Goal: Task Accomplishment & Management: Manage account settings

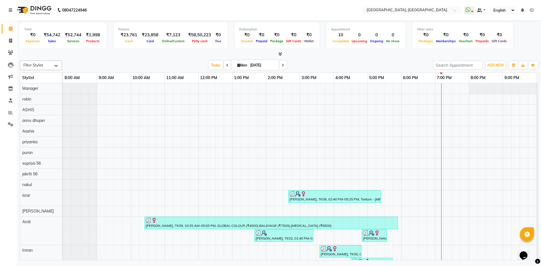
scroll to position [0, 32]
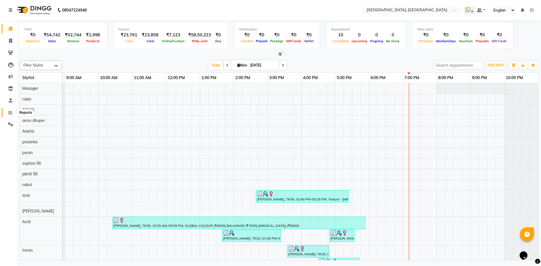
click at [6, 114] on span at bounding box center [11, 113] width 10 height 6
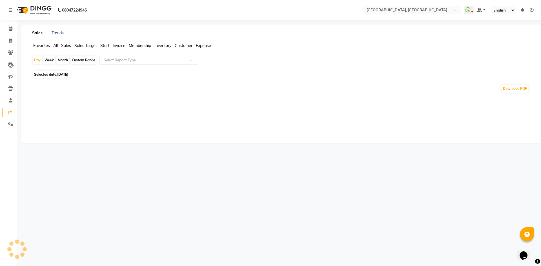
click at [6, 111] on span at bounding box center [11, 113] width 10 height 6
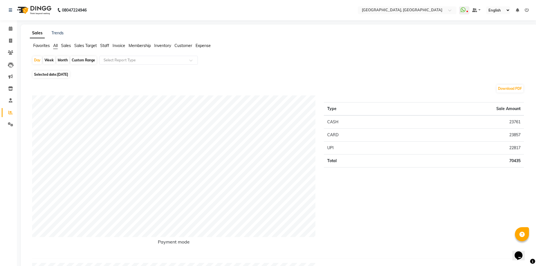
click at [57, 61] on div "Month" at bounding box center [62, 60] width 13 height 8
select select "9"
select select "2025"
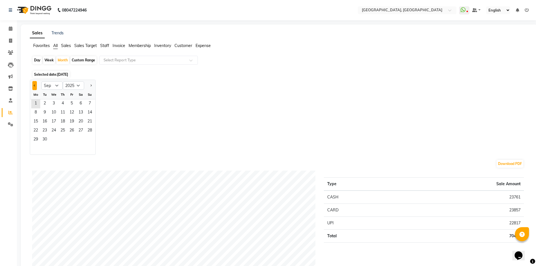
click at [35, 82] on button "Previous month" at bounding box center [34, 85] width 5 height 9
select select "8"
click at [74, 103] on span "1" at bounding box center [71, 103] width 9 height 9
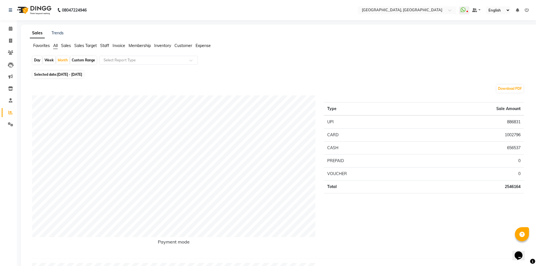
click at [103, 46] on span "Staff" at bounding box center [104, 45] width 9 height 5
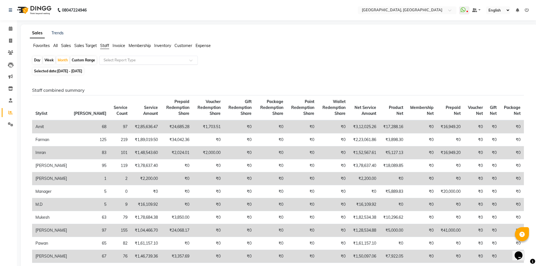
click at [109, 62] on input "text" at bounding box center [143, 60] width 81 height 6
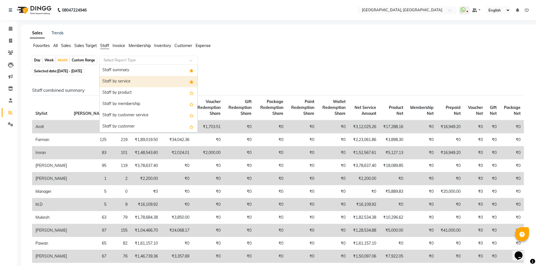
click at [113, 83] on div "Staff by service" at bounding box center [149, 81] width 98 height 11
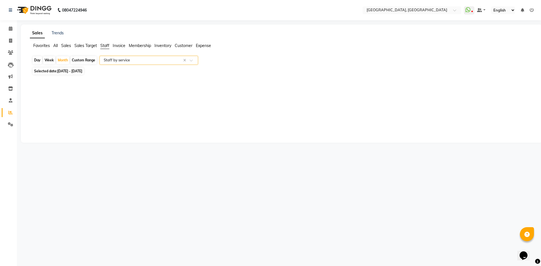
select select "full_report"
select select "csv"
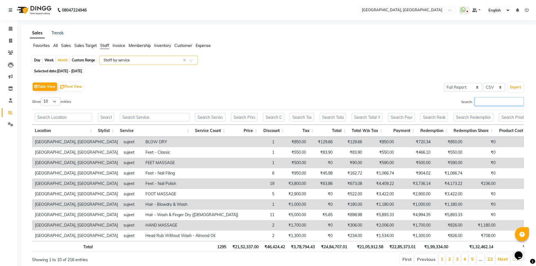
click at [512, 105] on input "Search:" at bounding box center [499, 101] width 49 height 9
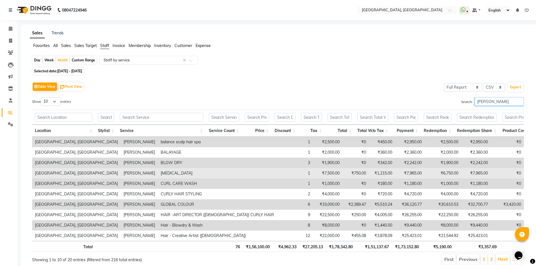
type input "rajes"
click at [277, 172] on td "1" at bounding box center [295, 173] width 36 height 10
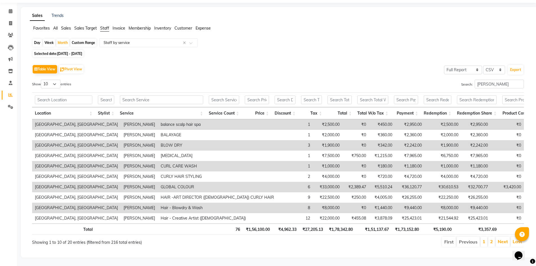
click at [277, 182] on td "6" at bounding box center [295, 187] width 36 height 10
click at [52, 80] on select "10 25 50 100" at bounding box center [51, 84] width 20 height 9
select select "25"
click at [42, 80] on select "10 25 50 100" at bounding box center [51, 84] width 20 height 9
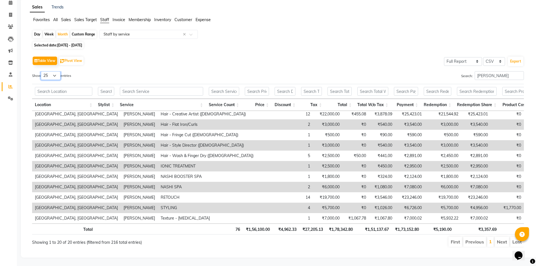
scroll to position [30, 0]
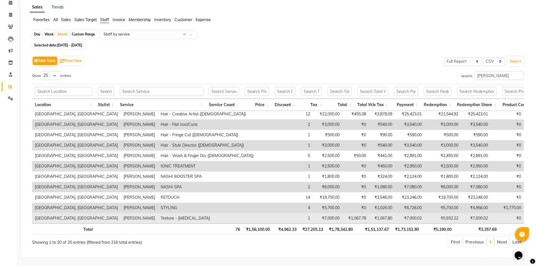
click at [313, 213] on td "₹7,000.00" at bounding box center [328, 218] width 30 height 10
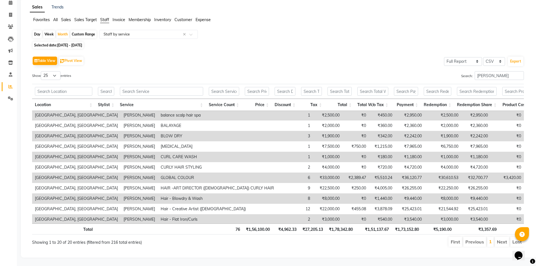
scroll to position [0, 0]
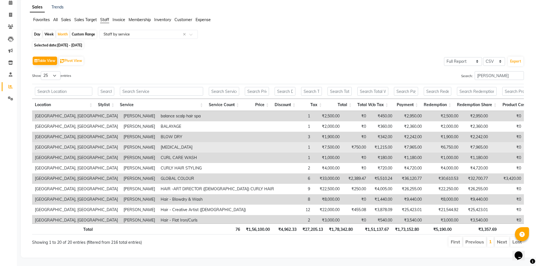
click at [313, 144] on td "₹7,500.00" at bounding box center [328, 147] width 30 height 10
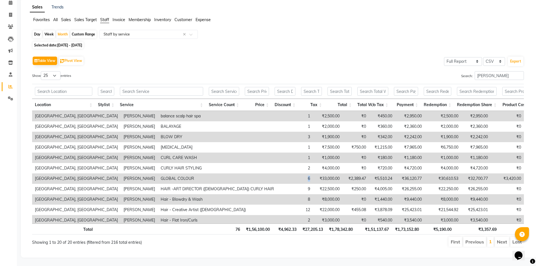
click at [277, 174] on td "6" at bounding box center [295, 178] width 36 height 10
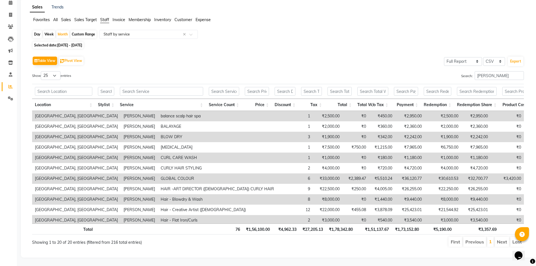
click at [210, 239] on div "Showing 1 to 20 of 20 entries (filtered from 216 total entries)" at bounding box center [132, 240] width 200 height 9
click at [479, 71] on input "rajes" at bounding box center [499, 75] width 49 height 9
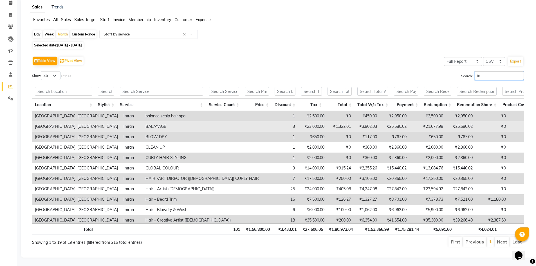
type input "imr"
click at [262, 124] on td "3" at bounding box center [280, 126] width 36 height 10
drag, startPoint x: 243, startPoint y: 123, endPoint x: 234, endPoint y: 125, distance: 8.7
click at [234, 125] on tr "Noi Tre Salon, Golf Course Road Imran BALAYAGE 3 ₹23,000.00 ₹1,322.01 ₹3,902.03…" at bounding box center [310, 126] width 556 height 10
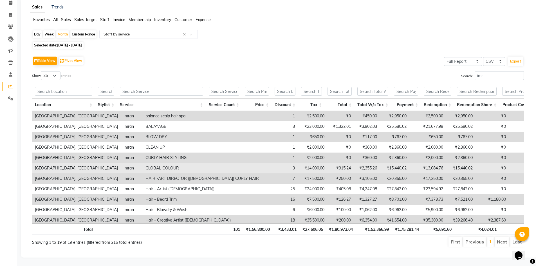
click at [262, 163] on td "3" at bounding box center [280, 168] width 36 height 10
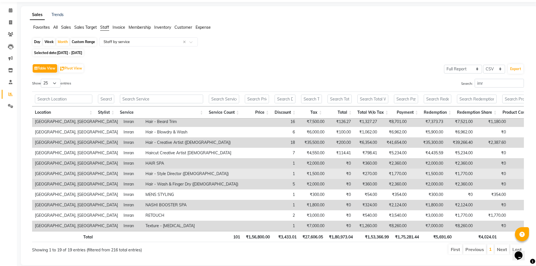
scroll to position [28, 0]
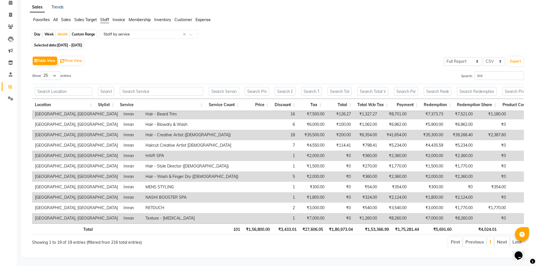
click at [262, 213] on td "1" at bounding box center [280, 218] width 36 height 10
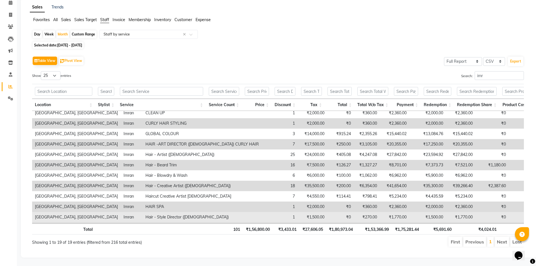
scroll to position [33, 0]
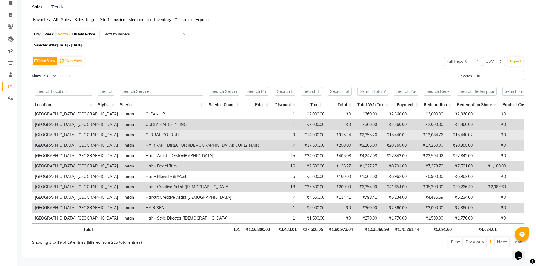
click at [262, 133] on td "3" at bounding box center [280, 135] width 36 height 10
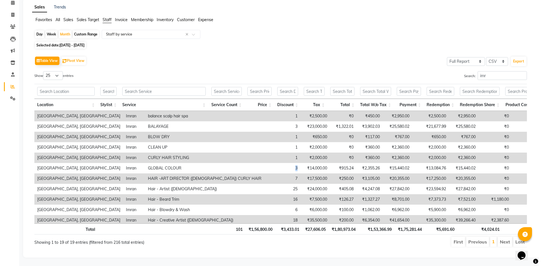
scroll to position [0, 0]
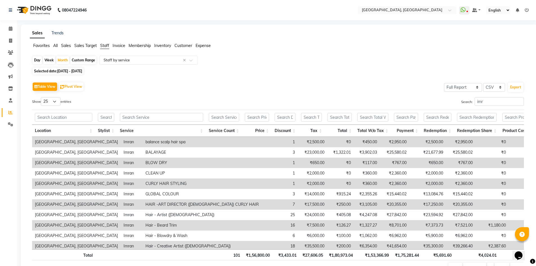
drag, startPoint x: 12, startPoint y: 31, endPoint x: 16, endPoint y: 32, distance: 4.3
click at [15, 32] on span at bounding box center [11, 29] width 10 height 6
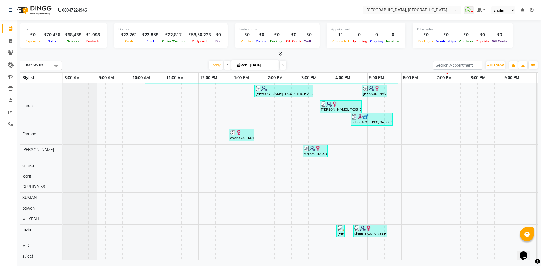
scroll to position [163, 0]
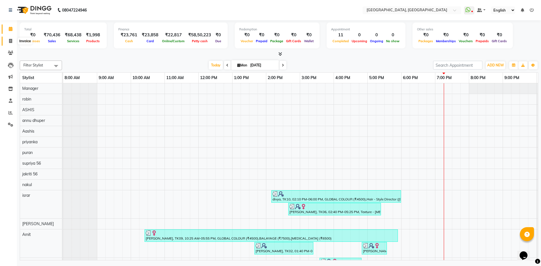
click at [12, 40] on icon at bounding box center [10, 41] width 3 height 4
select select "service"
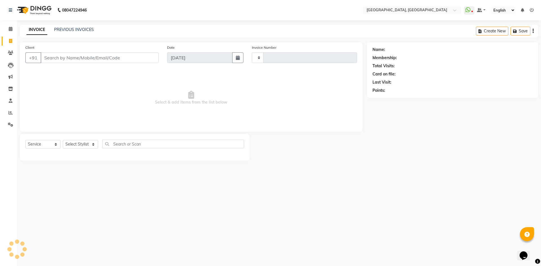
type input "2763"
select select "3948"
click at [72, 147] on select "Select Stylist" at bounding box center [80, 144] width 35 height 9
select select "63757"
click at [63, 140] on select "Select Stylist Aashis Alic ashok vihar Alice makeup Amit annu dhuper ashika ASH…" at bounding box center [80, 144] width 35 height 9
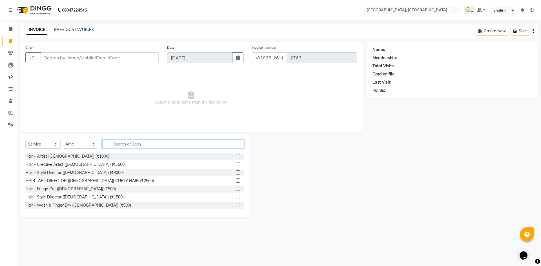
click at [132, 143] on input "text" at bounding box center [173, 144] width 142 height 9
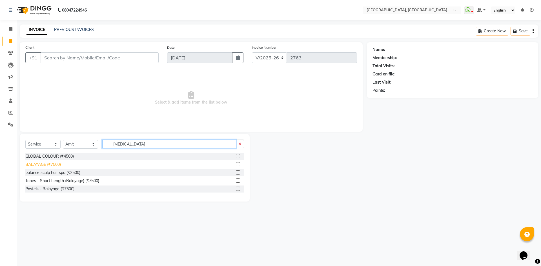
type input "bal"
click at [54, 163] on div "BALAYAGE (₹7500)" at bounding box center [42, 165] width 35 height 6
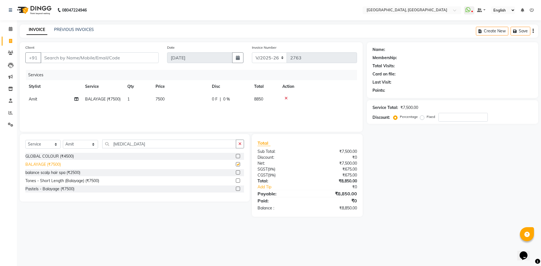
checkbox input "false"
click at [116, 144] on input "bal" at bounding box center [169, 144] width 134 height 9
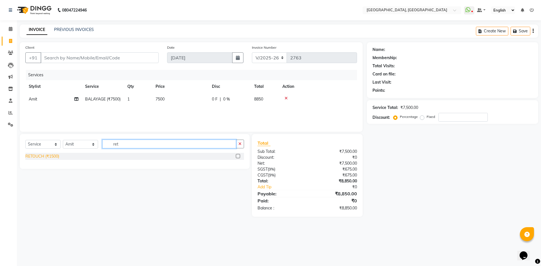
type input "ret"
click at [33, 155] on div "RETOUCH (₹1500)" at bounding box center [42, 156] width 34 height 6
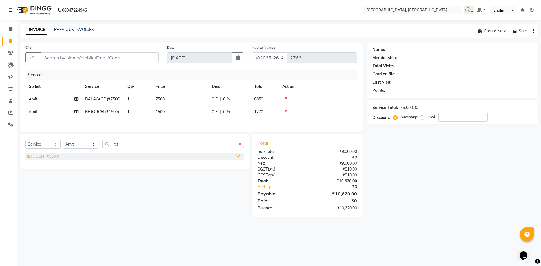
checkbox input "false"
click at [122, 147] on input "ret" at bounding box center [169, 144] width 134 height 9
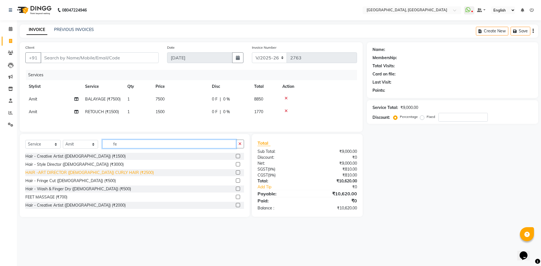
type input "fe"
click at [110, 176] on div "HAIR -ART DIRECTOR ([DEMOGRAPHIC_DATA]) CURLY HAIR (₹2500)" at bounding box center [89, 173] width 128 height 6
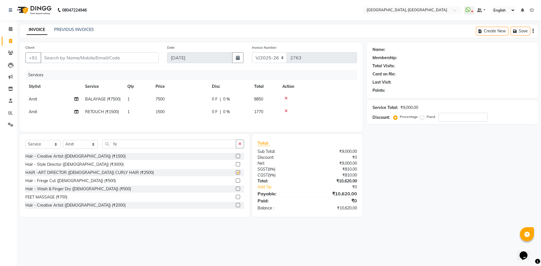
checkbox input "false"
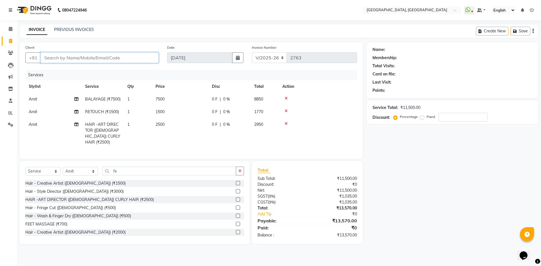
click at [100, 58] on input "Client" at bounding box center [100, 57] width 118 height 11
click at [162, 98] on span "7500" at bounding box center [159, 99] width 9 height 5
select select "63757"
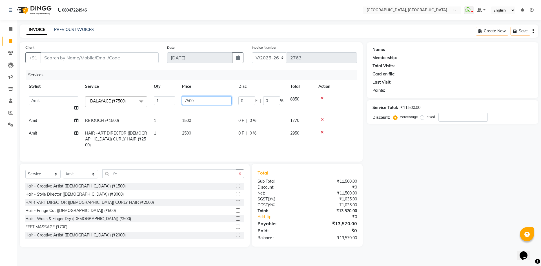
click at [184, 100] on input "7500" at bounding box center [207, 100] width 50 height 9
type input "7000"
click at [195, 160] on div "Client +91 Date 01-09-2025 Invoice Number V/2025 V/2025-26 2763 Services Stylis…" at bounding box center [190, 144] width 351 height 205
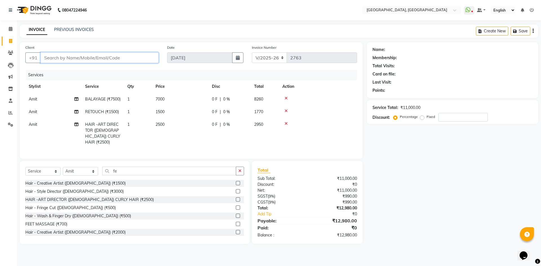
click at [84, 59] on input "Client" at bounding box center [100, 57] width 118 height 11
click at [143, 40] on main "INVOICE PREVIOUS INVOICES Create New Save Client +91 Date 01-09-2025 Invoice Nu…" at bounding box center [279, 139] width 524 height 228
click at [142, 55] on input "Client" at bounding box center [100, 57] width 118 height 11
click at [181, 25] on div "INVOICE PREVIOUS INVOICES Create New Save" at bounding box center [279, 31] width 518 height 13
click at [188, 26] on div "INVOICE PREVIOUS INVOICES Create New Save" at bounding box center [279, 31] width 518 height 13
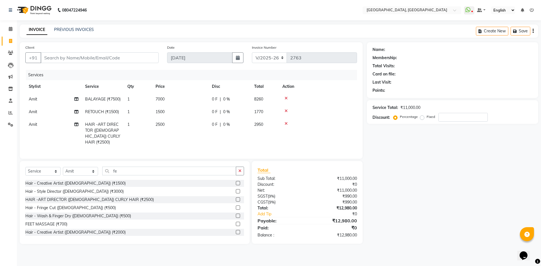
drag, startPoint x: 161, startPoint y: 45, endPoint x: 453, endPoint y: 159, distance: 314.0
click at [453, 159] on div "Client +91 Date 01-09-2025 Invoice Number V/2025 V/2025-26 2763 Services Stylis…" at bounding box center [278, 143] width 527 height 202
click at [442, 154] on div "Name: Membership: Total Visits: Card on file: Last Visit: Points: Service Total…" at bounding box center [454, 143] width 175 height 202
click at [327, 166] on div "Total Sub Total: ₹11,000.00 Discount: ₹0 Net: ₹11,000.00 SGST ( 9% ) ₹990.00 CG…" at bounding box center [307, 202] width 111 height 83
click at [70, 57] on input "Client" at bounding box center [100, 57] width 118 height 11
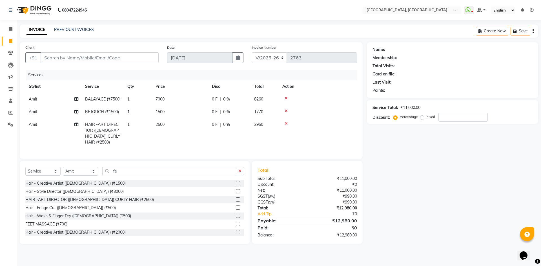
click at [107, 38] on main "INVOICE PREVIOUS INVOICES Create New Save Client +91 Date 01-09-2025 Invoice Nu…" at bounding box center [279, 139] width 524 height 228
click at [107, 58] on input "Client" at bounding box center [100, 57] width 118 height 11
click at [111, 38] on main "INVOICE PREVIOUS INVOICES Create New Save Client +91 Date 01-09-2025 Invoice Nu…" at bounding box center [279, 139] width 524 height 228
click at [118, 59] on input "Client" at bounding box center [100, 57] width 118 height 11
click at [119, 29] on div "INVOICE PREVIOUS INVOICES Create New Save" at bounding box center [279, 31] width 518 height 13
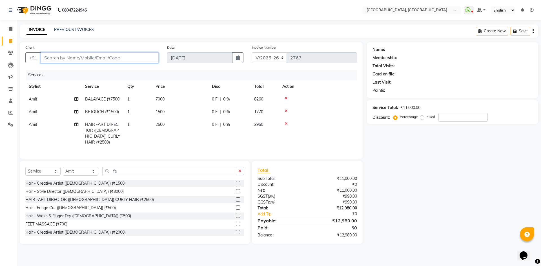
click at [126, 54] on input "Client" at bounding box center [100, 57] width 118 height 11
type input "9"
type input "0"
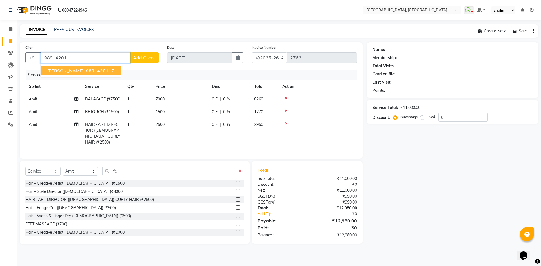
click at [59, 70] on span "[PERSON_NAME]" at bounding box center [65, 71] width 36 height 6
type input "9891420117"
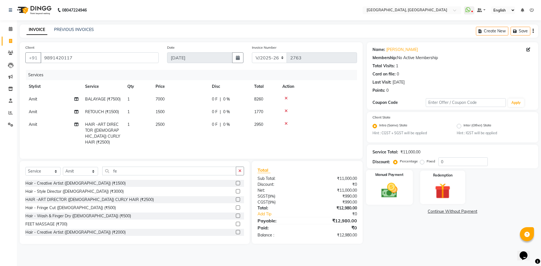
click at [400, 193] on img at bounding box center [389, 190] width 26 height 19
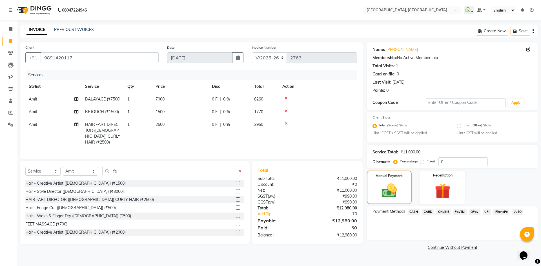
click at [425, 212] on span "CARD" at bounding box center [428, 212] width 12 height 6
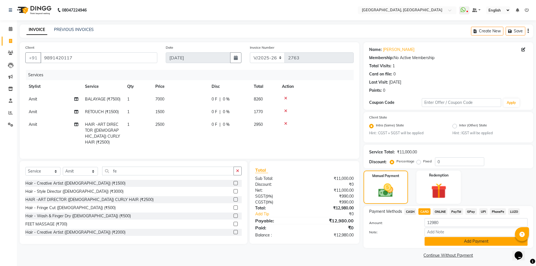
click at [440, 239] on button "Add Payment" at bounding box center [476, 241] width 103 height 9
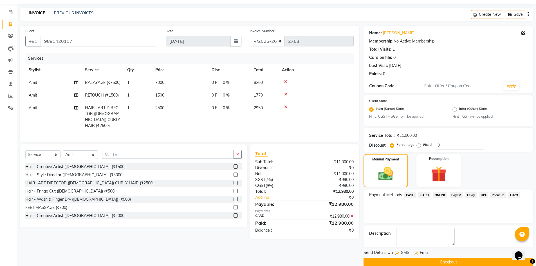
scroll to position [26, 0]
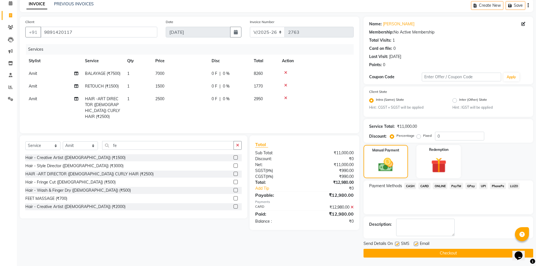
click at [409, 254] on button "Checkout" at bounding box center [449, 253] width 170 height 9
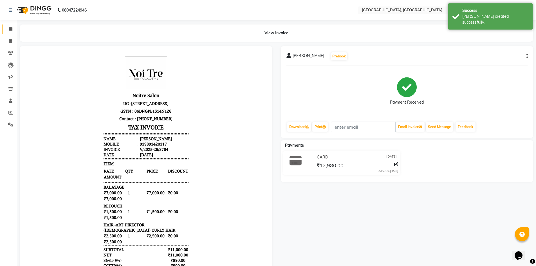
click at [12, 25] on link "Calendar" at bounding box center [9, 29] width 14 height 9
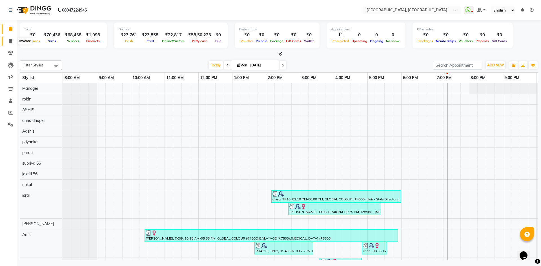
click at [11, 41] on icon at bounding box center [10, 41] width 3 height 4
select select "3948"
select select "service"
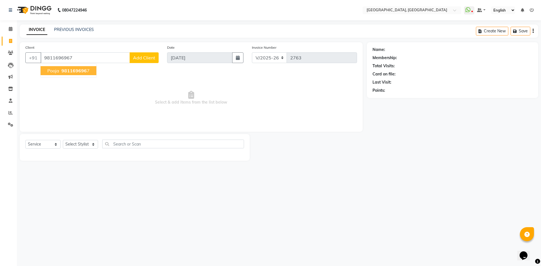
type input "9811696967"
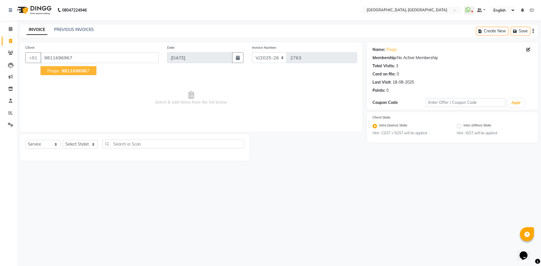
click at [53, 73] on span "pooja" at bounding box center [53, 71] width 12 height 6
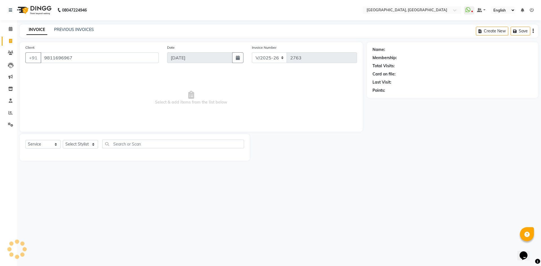
click at [53, 73] on span "Select & add items from the list below" at bounding box center [190, 98] width 331 height 56
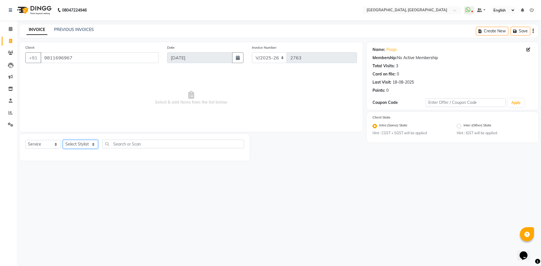
drag, startPoint x: 83, startPoint y: 145, endPoint x: 82, endPoint y: 93, distance: 51.5
click at [82, 93] on div "Client +91 9811696967 Date 01-09-2025 Invoice Number V/2025 V/2025-26 2763 Sele…" at bounding box center [190, 101] width 351 height 119
click at [83, 142] on select "Select Stylist Aashis Alic ashok vihar Alice makeup Amit annu dhuper ashika ASH…" at bounding box center [80, 144] width 35 height 9
click at [393, 49] on link "Pooja" at bounding box center [391, 50] width 10 height 6
click at [73, 147] on select "Select Stylist Aashis Alic ashok vihar Alice makeup Amit annu dhuper ashika ASH…" at bounding box center [80, 144] width 35 height 9
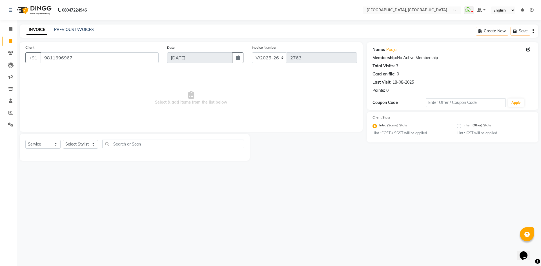
click at [120, 93] on span "Select & add items from the list below" at bounding box center [190, 98] width 331 height 56
click at [79, 147] on select "Select Stylist Aashis Alic ashok vihar Alice makeup Amit annu dhuper ashika ASH…" at bounding box center [80, 144] width 35 height 9
select select "63761"
click at [63, 140] on select "Select Stylist Aashis Alic ashok vihar Alice makeup Amit annu dhuper ashika ASH…" at bounding box center [80, 144] width 35 height 9
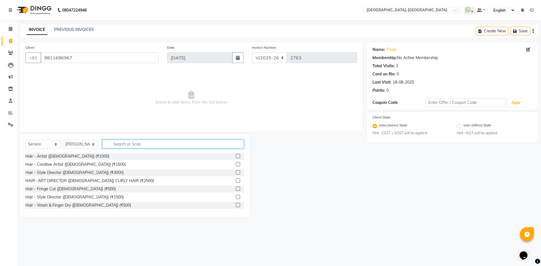
click at [113, 141] on input "text" at bounding box center [173, 144] width 142 height 9
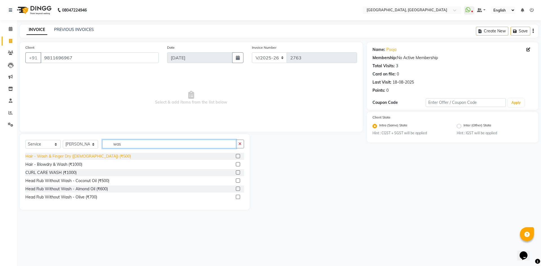
type input "was"
click at [60, 156] on div "Hair - Wash & Finger Dry (Female) (₹500)" at bounding box center [78, 156] width 106 height 6
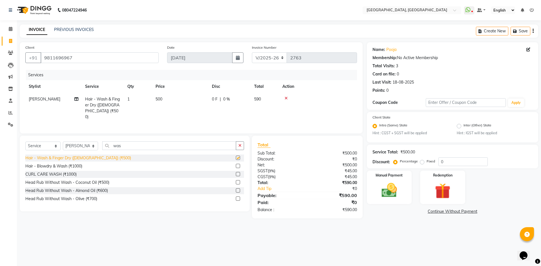
checkbox input "false"
click at [391, 195] on img at bounding box center [389, 190] width 26 height 19
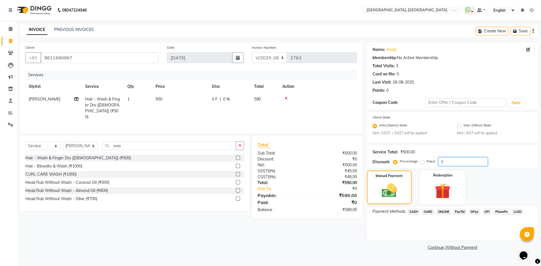
click at [438, 161] on input "0" at bounding box center [462, 161] width 49 height 9
click at [448, 163] on input "10" at bounding box center [462, 161] width 49 height 9
type input "12"
click at [422, 184] on div "Redemption" at bounding box center [442, 187] width 47 height 35
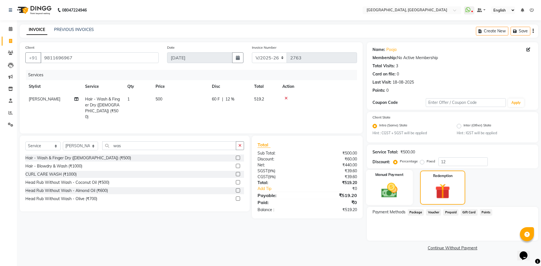
click at [383, 186] on img at bounding box center [389, 190] width 26 height 19
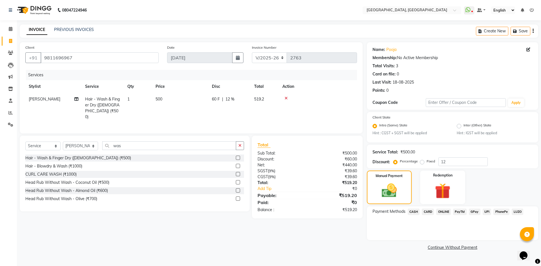
click at [411, 213] on span "CASH" at bounding box center [413, 212] width 12 height 6
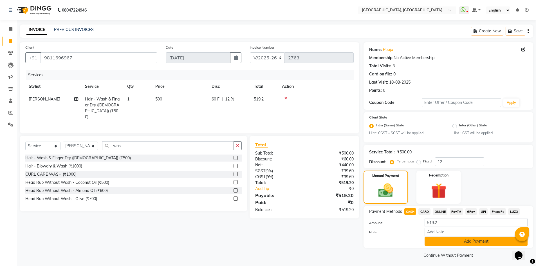
click at [436, 243] on button "Add Payment" at bounding box center [476, 241] width 103 height 9
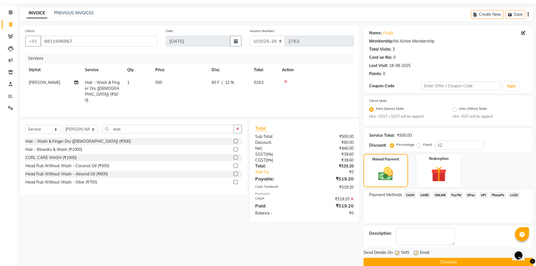
scroll to position [26, 0]
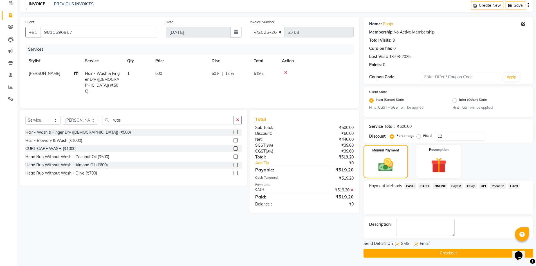
click at [426, 255] on button "Checkout" at bounding box center [449, 253] width 170 height 9
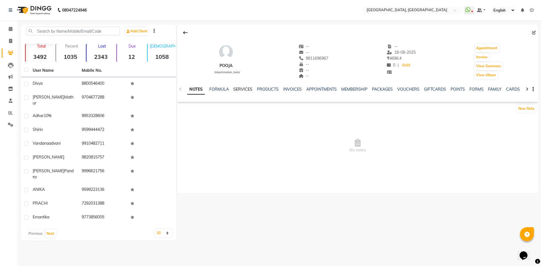
click at [239, 90] on link "SERVICES" at bounding box center [242, 89] width 19 height 5
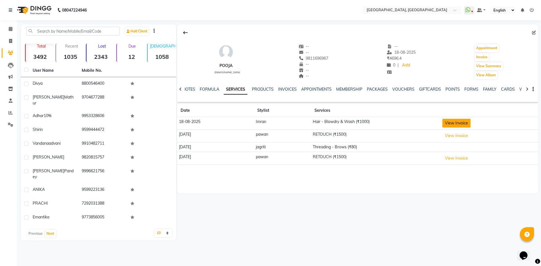
click at [469, 127] on button "View Invoice" at bounding box center [456, 123] width 28 height 9
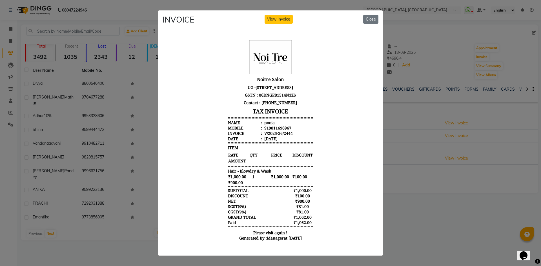
scroll to position [5, 0]
click at [375, 12] on div "INVOICE View Invoice Close" at bounding box center [270, 20] width 225 height 21
click at [369, 17] on button "Close" at bounding box center [370, 19] width 15 height 9
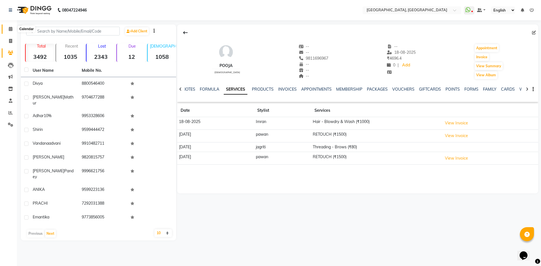
drag, startPoint x: 7, startPoint y: 30, endPoint x: 18, endPoint y: 24, distance: 12.2
click at [7, 30] on span at bounding box center [11, 29] width 10 height 6
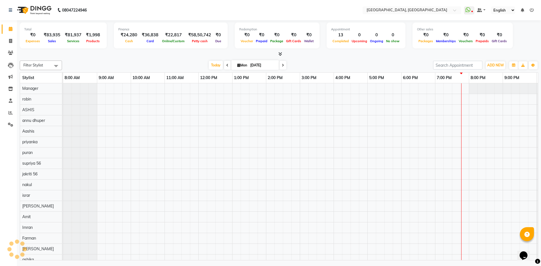
click at [123, 64] on div "Today Mon 01-09-2025" at bounding box center [247, 65] width 365 height 8
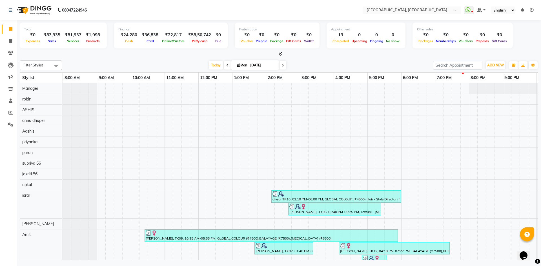
click at [155, 59] on div "Filter Stylist Select All Aashis Amit annu dhuper ashika ASHIS Farman Imran isr…" at bounding box center [279, 159] width 518 height 202
click at [118, 44] on div "Finance ₹24,280 Cash ₹36,838 Card ₹22,817 Online/Custom ₹58,50,742 Petty cash ₹…" at bounding box center [171, 36] width 114 height 26
click at [121, 25] on div "Finance ₹24,280 Cash ₹36,838 Card ₹22,817 Online/Custom ₹58,50,742 Petty cash ₹…" at bounding box center [171, 36] width 114 height 26
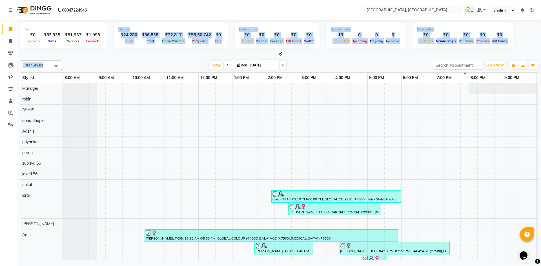
drag, startPoint x: 113, startPoint y: 28, endPoint x: 204, endPoint y: 68, distance: 99.3
click at [204, 68] on div "Total ₹0 Expenses ₹83,935 Sales ₹81,937 Services ₹1,998 Products Finance ₹24,28…" at bounding box center [279, 141] width 524 height 242
click at [175, 65] on div "Today Mon 01-09-2025" at bounding box center [247, 65] width 365 height 8
drag, startPoint x: 116, startPoint y: 27, endPoint x: 175, endPoint y: 52, distance: 63.6
click at [175, 52] on div "Total ₹0 Expenses ₹83,935 Sales ₹81,937 Services ₹1,998 Products Finance ₹24,28…" at bounding box center [279, 38] width 518 height 37
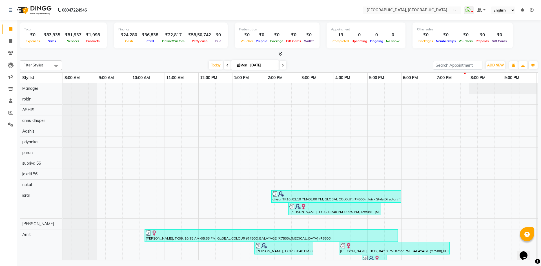
click at [166, 62] on div "Today Mon 01-09-2025" at bounding box center [247, 65] width 365 height 8
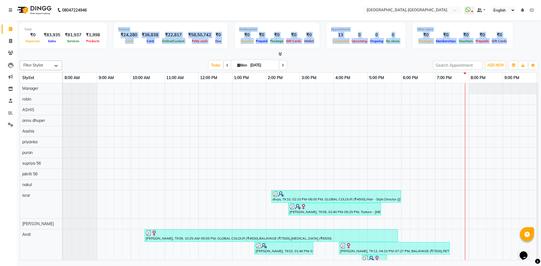
drag, startPoint x: 113, startPoint y: 26, endPoint x: 149, endPoint y: 53, distance: 44.1
click at [149, 53] on div "Total ₹0 Expenses ₹83,935 Sales ₹81,937 Services ₹1,998 Products Finance ₹24,28…" at bounding box center [279, 38] width 518 height 37
click at [149, 53] on div at bounding box center [279, 54] width 518 height 6
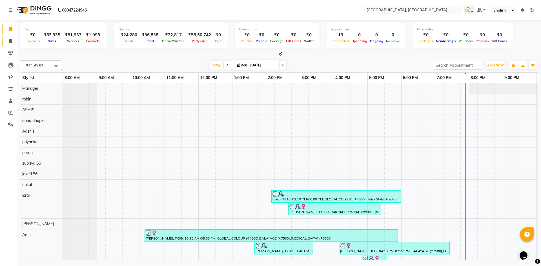
drag, startPoint x: 5, startPoint y: 43, endPoint x: 10, endPoint y: 45, distance: 5.9
click at [5, 43] on link "Invoice" at bounding box center [9, 41] width 14 height 9
select select "service"
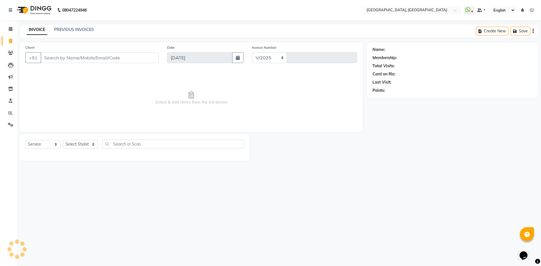
select select "3948"
type input "2765"
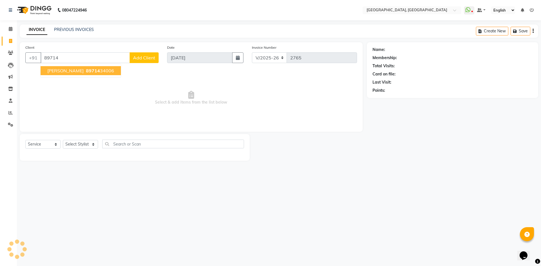
click at [85, 72] on ngb-highlight "89714 34006" at bounding box center [99, 71] width 29 height 6
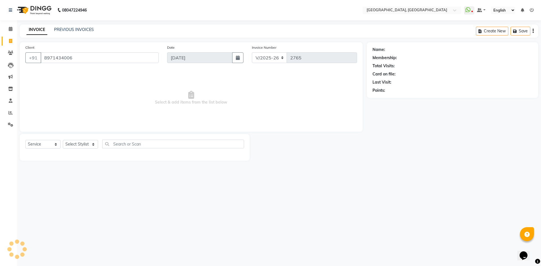
type input "8971434006"
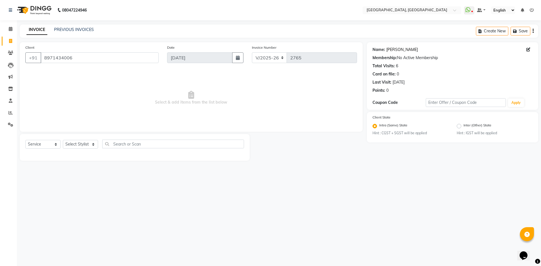
click at [389, 47] on link "Tanvi" at bounding box center [402, 50] width 32 height 6
click at [9, 27] on icon at bounding box center [11, 29] width 4 height 4
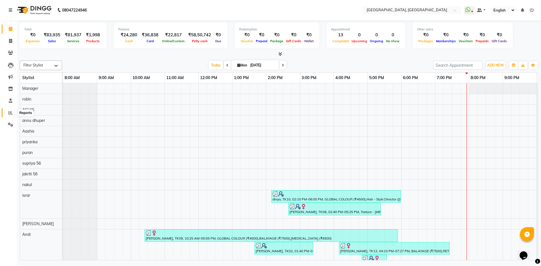
click at [14, 112] on span at bounding box center [11, 113] width 10 height 6
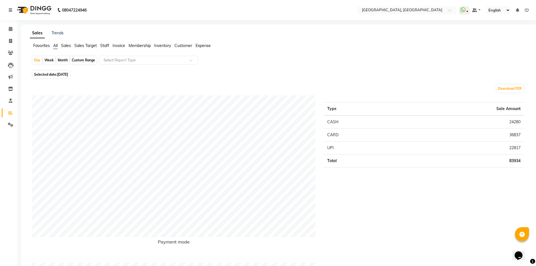
click at [107, 43] on span "Staff" at bounding box center [104, 45] width 9 height 5
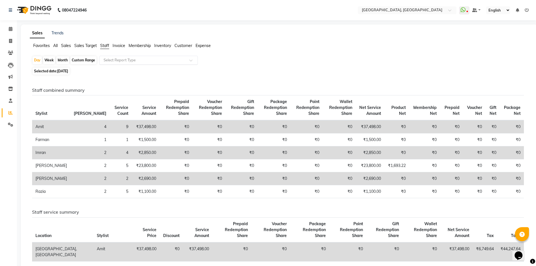
click at [115, 61] on input "text" at bounding box center [143, 60] width 81 height 6
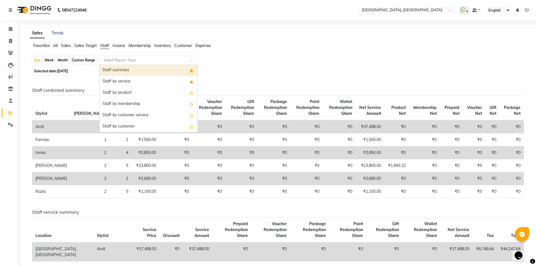
click at [113, 69] on div "Staff summary" at bounding box center [149, 70] width 98 height 11
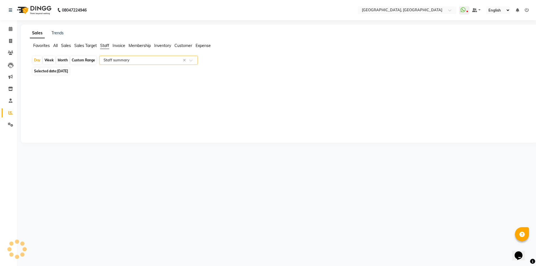
select select "full_report"
select select "csv"
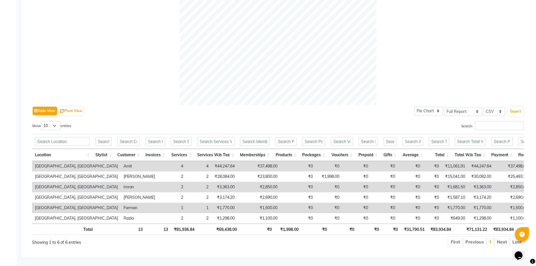
scroll to position [188, 0]
click at [282, 105] on div "Table View Pivot View Pie Chart Bar Chart Select Full Report Filtered Report Se…" at bounding box center [278, 111] width 492 height 12
click at [261, 124] on div "Show 10 25 50 100 entries" at bounding box center [153, 126] width 242 height 11
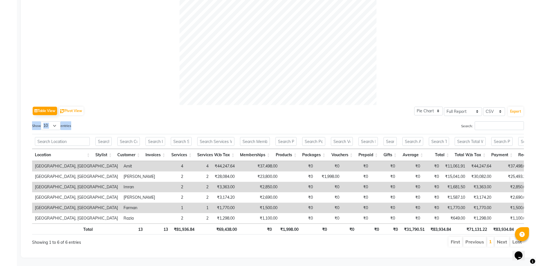
click at [261, 124] on div "Show 10 25 50 100 entries" at bounding box center [153, 126] width 242 height 11
click at [258, 105] on div "Table View Pivot View Pie Chart Bar Chart Select Full Report Filtered Report Se…" at bounding box center [278, 111] width 492 height 12
click at [372, 105] on div "Table View Pivot View Pie Chart Bar Chart Select Full Report Filtered Report Se…" at bounding box center [278, 111] width 492 height 12
drag, startPoint x: 407, startPoint y: 155, endPoint x: 424, endPoint y: 155, distance: 17.2
click at [442, 161] on td "₹11,061.91" at bounding box center [455, 166] width 26 height 10
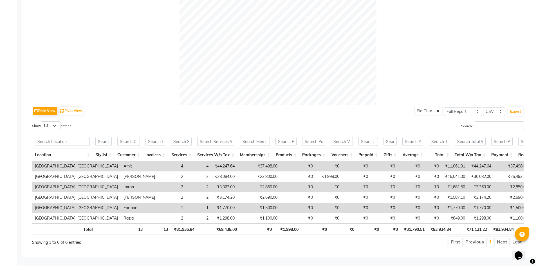
click at [413, 121] on div "Search:" at bounding box center [403, 126] width 242 height 11
drag, startPoint x: 427, startPoint y: 157, endPoint x: 450, endPoint y: 155, distance: 22.9
click at [450, 161] on tr "Noi Tre Salon, Golf Course Road Amit 4 4 ₹44,247.64 ₹37,498.00 ₹0 ₹0 ₹0 ₹0 ₹0 ₹…" at bounding box center [349, 166] width 634 height 10
drag, startPoint x: 454, startPoint y: 168, endPoint x: 433, endPoint y: 177, distance: 22.3
click at [433, 177] on tbody "Noi Tre Salon, Golf Course Road Amit 4 4 ₹44,247.64 ₹37,498.00 ₹0 ₹0 ₹0 ₹0 ₹0 ₹…" at bounding box center [349, 192] width 634 height 63
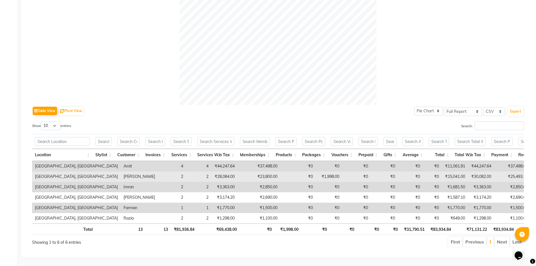
click at [468, 172] on td "₹30,082.00" at bounding box center [481, 177] width 26 height 10
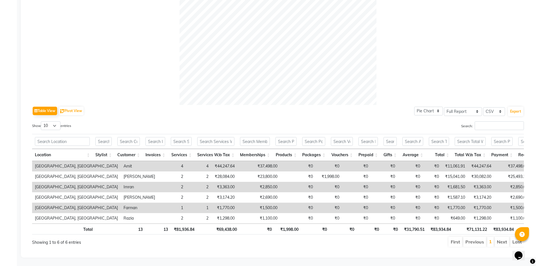
click at [393, 72] on div at bounding box center [278, 6] width 492 height 197
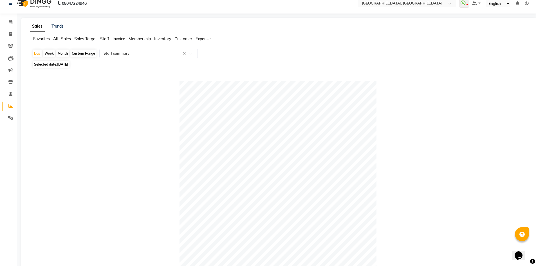
scroll to position [0, 0]
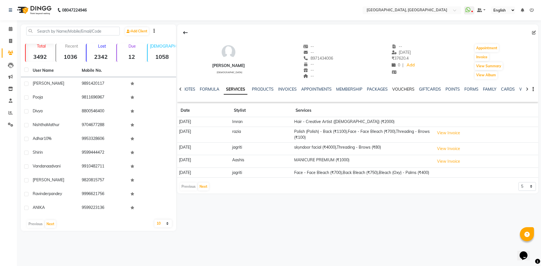
click at [398, 89] on link "VOUCHERS" at bounding box center [403, 89] width 22 height 5
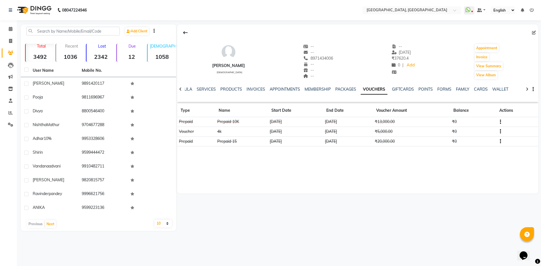
drag, startPoint x: 369, startPoint y: 121, endPoint x: 441, endPoint y: 197, distance: 104.4
click at [441, 197] on div "[PERSON_NAME] [DEMOGRAPHIC_DATA] -- -- 8971434006 -- -- -- -- [DATE] ₹ 37620.4 …" at bounding box center [357, 128] width 362 height 206
click at [390, 152] on div "[PERSON_NAME] [DEMOGRAPHIC_DATA] -- -- 8971434006 -- -- -- -- [DATE] ₹ 37620.4 …" at bounding box center [357, 109] width 361 height 169
drag, startPoint x: 372, startPoint y: 121, endPoint x: 438, endPoint y: 179, distance: 88.6
click at [438, 179] on div "[PERSON_NAME] [DEMOGRAPHIC_DATA] -- -- 8971434006 -- -- -- -- [DATE] ₹ 37620.4 …" at bounding box center [357, 109] width 361 height 169
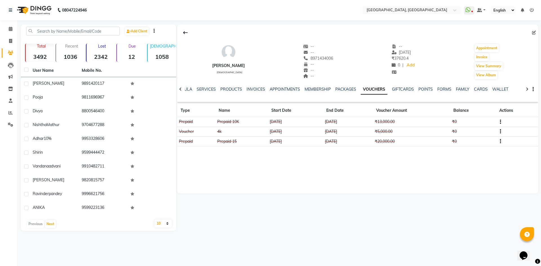
click at [406, 172] on div "[PERSON_NAME] [DEMOGRAPHIC_DATA] -- -- 8971434006 -- -- -- -- [DATE] ₹ 37620.4 …" at bounding box center [357, 109] width 361 height 169
drag, startPoint x: 366, startPoint y: 120, endPoint x: 475, endPoint y: 206, distance: 138.9
click at [475, 206] on div "[PERSON_NAME] [DEMOGRAPHIC_DATA] -- -- 8971434006 -- -- -- -- [DATE] ₹ 37620.4 …" at bounding box center [357, 128] width 362 height 206
click at [371, 165] on div "[PERSON_NAME] [DEMOGRAPHIC_DATA] -- -- 8971434006 -- -- -- -- [DATE] ₹ 37620.4 …" at bounding box center [357, 109] width 361 height 169
drag, startPoint x: 264, startPoint y: 122, endPoint x: 357, endPoint y: 144, distance: 95.0
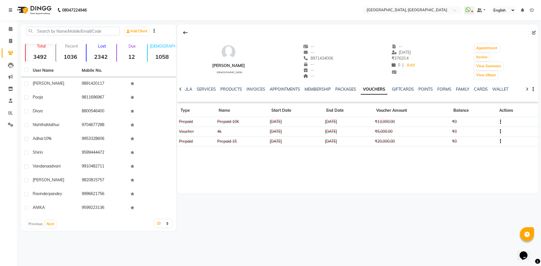
click at [357, 144] on tbody "Prepaid Prepaid 10K [DATE] [DATE] ₹13,000.00 ₹0 Voucher 4k [DATE] [DATE] ₹5,000…" at bounding box center [357, 131] width 361 height 29
click at [351, 154] on div "[PERSON_NAME] [DEMOGRAPHIC_DATA] -- -- 8971434006 -- -- -- -- [DATE] ₹ 37620.4 …" at bounding box center [357, 109] width 361 height 169
drag, startPoint x: 369, startPoint y: 122, endPoint x: 445, endPoint y: 187, distance: 100.1
click at [445, 187] on div "[PERSON_NAME] [DEMOGRAPHIC_DATA] -- -- 8971434006 -- -- -- -- [DATE] ₹ 37620.4 …" at bounding box center [357, 109] width 361 height 169
click at [396, 143] on td "₹20,000.00" at bounding box center [411, 142] width 77 height 10
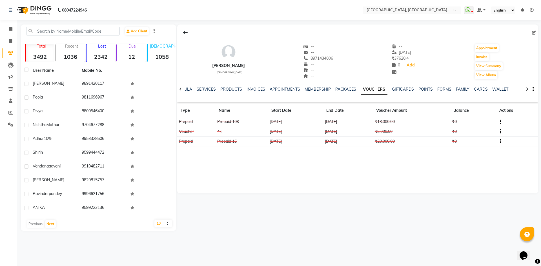
drag, startPoint x: 370, startPoint y: 120, endPoint x: 460, endPoint y: 187, distance: 112.7
click at [460, 187] on div "[PERSON_NAME] [DEMOGRAPHIC_DATA] -- -- 8971434006 -- -- -- -- [DATE] ₹ 37620.4 …" at bounding box center [357, 109] width 361 height 169
click at [373, 160] on div "[PERSON_NAME] [DEMOGRAPHIC_DATA] -- -- 8971434006 -- -- -- -- [DATE] ₹ 37620.4 …" at bounding box center [357, 109] width 361 height 169
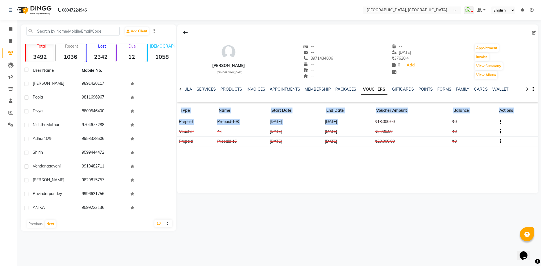
drag, startPoint x: 376, startPoint y: 122, endPoint x: 413, endPoint y: 199, distance: 85.7
click at [413, 200] on div "[PERSON_NAME] [DEMOGRAPHIC_DATA] -- -- 8971434006 -- -- -- -- [DATE] ₹ 37620.4 …" at bounding box center [357, 128] width 362 height 206
click at [402, 159] on div "[PERSON_NAME] [DEMOGRAPHIC_DATA] -- -- 8971434006 -- -- -- -- [DATE] ₹ 37620.4 …" at bounding box center [357, 109] width 361 height 169
drag, startPoint x: 362, startPoint y: 121, endPoint x: 499, endPoint y: 256, distance: 192.2
click at [499, 256] on div "08047224946 Select Location × Noi Tre Salon, Golf Course Road WhatsApp Status ✕…" at bounding box center [270, 133] width 541 height 266
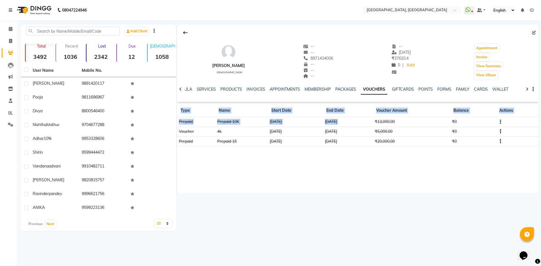
click at [386, 164] on div "[PERSON_NAME] [DEMOGRAPHIC_DATA] -- -- 8971434006 -- -- -- -- [DATE] ₹ 37620.4 …" at bounding box center [357, 109] width 361 height 169
drag, startPoint x: 374, startPoint y: 122, endPoint x: 413, endPoint y: 189, distance: 77.6
click at [413, 189] on div "[PERSON_NAME] [DEMOGRAPHIC_DATA] -- -- 8971434006 -- -- -- -- [DATE] ₹ 37620.4 …" at bounding box center [357, 109] width 361 height 169
click at [391, 172] on div "[PERSON_NAME] [DEMOGRAPHIC_DATA] -- -- 8971434006 -- -- -- -- [DATE] ₹ 37620.4 …" at bounding box center [357, 109] width 361 height 169
drag, startPoint x: 374, startPoint y: 121, endPoint x: 423, endPoint y: 182, distance: 78.5
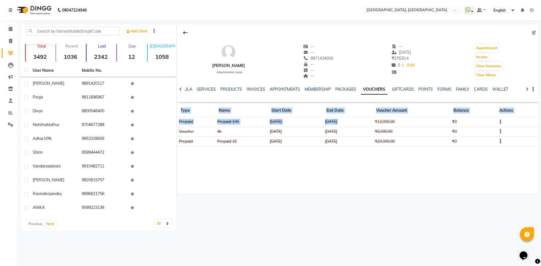
click at [423, 182] on div "[PERSON_NAME] [DEMOGRAPHIC_DATA] -- -- 8971434006 -- -- -- -- [DATE] ₹ 37620.4 …" at bounding box center [357, 109] width 361 height 169
click at [414, 177] on div "[PERSON_NAME] [DEMOGRAPHIC_DATA] -- -- 8971434006 -- -- -- -- [DATE] ₹ 37620.4 …" at bounding box center [357, 109] width 361 height 169
drag, startPoint x: 373, startPoint y: 120, endPoint x: 408, endPoint y: 172, distance: 62.6
click at [408, 172] on div "[PERSON_NAME] [DEMOGRAPHIC_DATA] -- -- 8971434006 -- -- -- -- [DATE] ₹ 37620.4 …" at bounding box center [357, 109] width 361 height 169
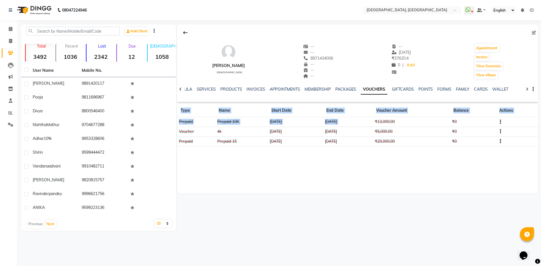
drag, startPoint x: 375, startPoint y: 122, endPoint x: 415, endPoint y: 164, distance: 58.2
click at [415, 164] on div "[PERSON_NAME] [DEMOGRAPHIC_DATA] -- -- 8971434006 -- -- -- -- [DATE] ₹ 37620.4 …" at bounding box center [357, 109] width 361 height 169
click at [412, 167] on div "[PERSON_NAME] [DEMOGRAPHIC_DATA] -- -- 8971434006 -- -- -- -- [DATE] ₹ 37620.4 …" at bounding box center [357, 109] width 361 height 169
drag, startPoint x: 374, startPoint y: 118, endPoint x: 434, endPoint y: 176, distance: 83.4
click at [434, 176] on div "[PERSON_NAME] [DEMOGRAPHIC_DATA] -- -- 8971434006 -- -- -- -- [DATE] ₹ 37620.4 …" at bounding box center [357, 109] width 361 height 169
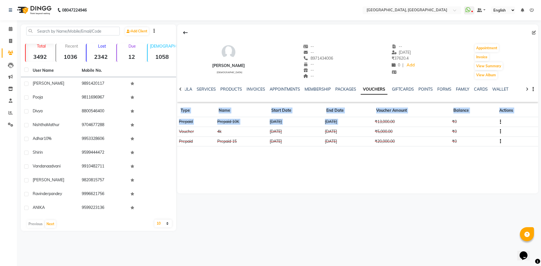
click at [432, 177] on div "[PERSON_NAME] [DEMOGRAPHIC_DATA] -- -- 8971434006 -- -- -- -- [DATE] ₹ 37620.4 …" at bounding box center [357, 109] width 361 height 169
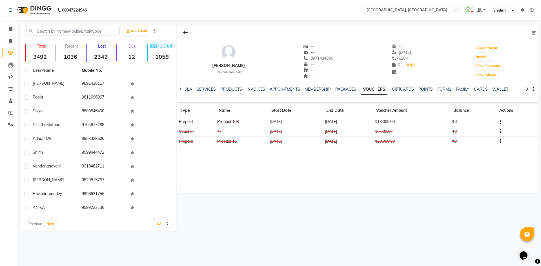
click at [181, 90] on icon at bounding box center [180, 89] width 3 height 4
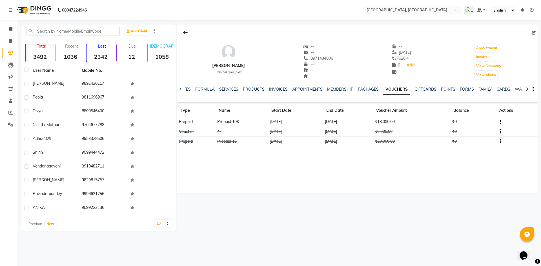
click at [181, 90] on icon at bounding box center [180, 89] width 3 height 4
click at [181, 90] on div "NOTES FORMULA SERVICES PRODUCTS INVOICES APPOINTMENTS MEMBERSHIP PACKAGES VOUCH…" at bounding box center [357, 89] width 361 height 19
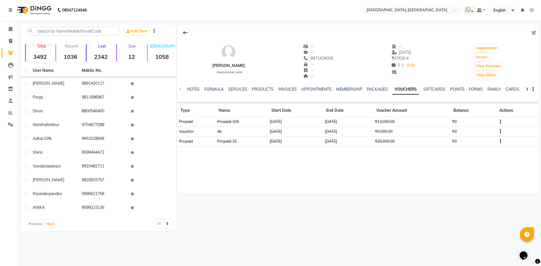
click at [192, 29] on div at bounding box center [357, 32] width 361 height 11
click at [186, 30] on icon at bounding box center [185, 32] width 5 height 5
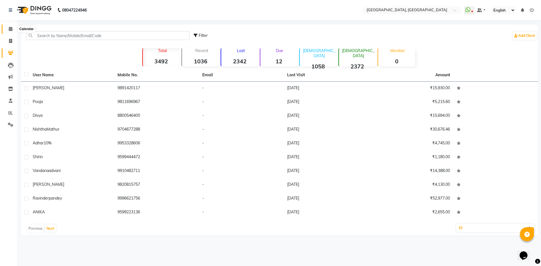
click at [10, 26] on span at bounding box center [11, 29] width 10 height 6
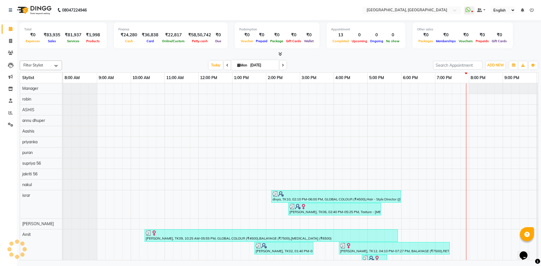
click at [91, 65] on div "[DATE] [DATE]" at bounding box center [247, 65] width 365 height 8
